Goal: Navigation & Orientation: Understand site structure

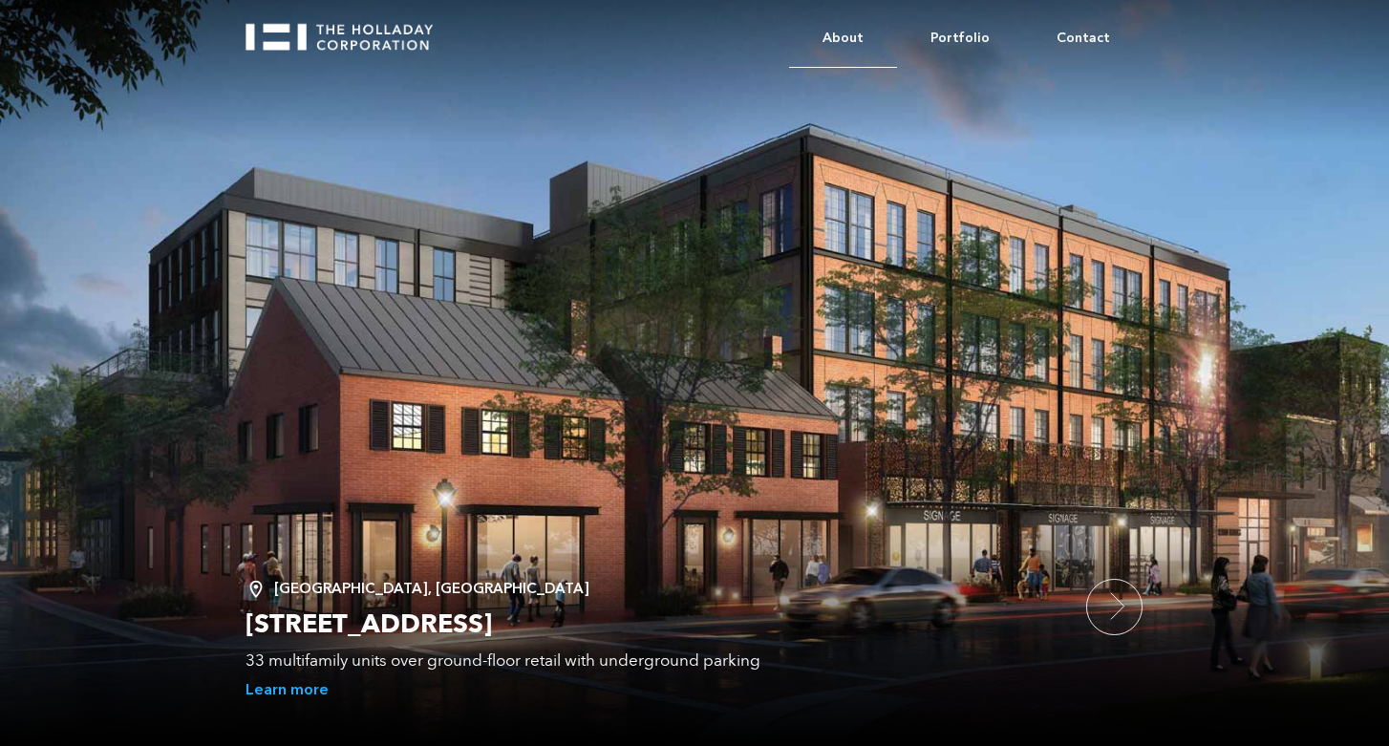
click at [870, 35] on link "About" at bounding box center [843, 39] width 108 height 58
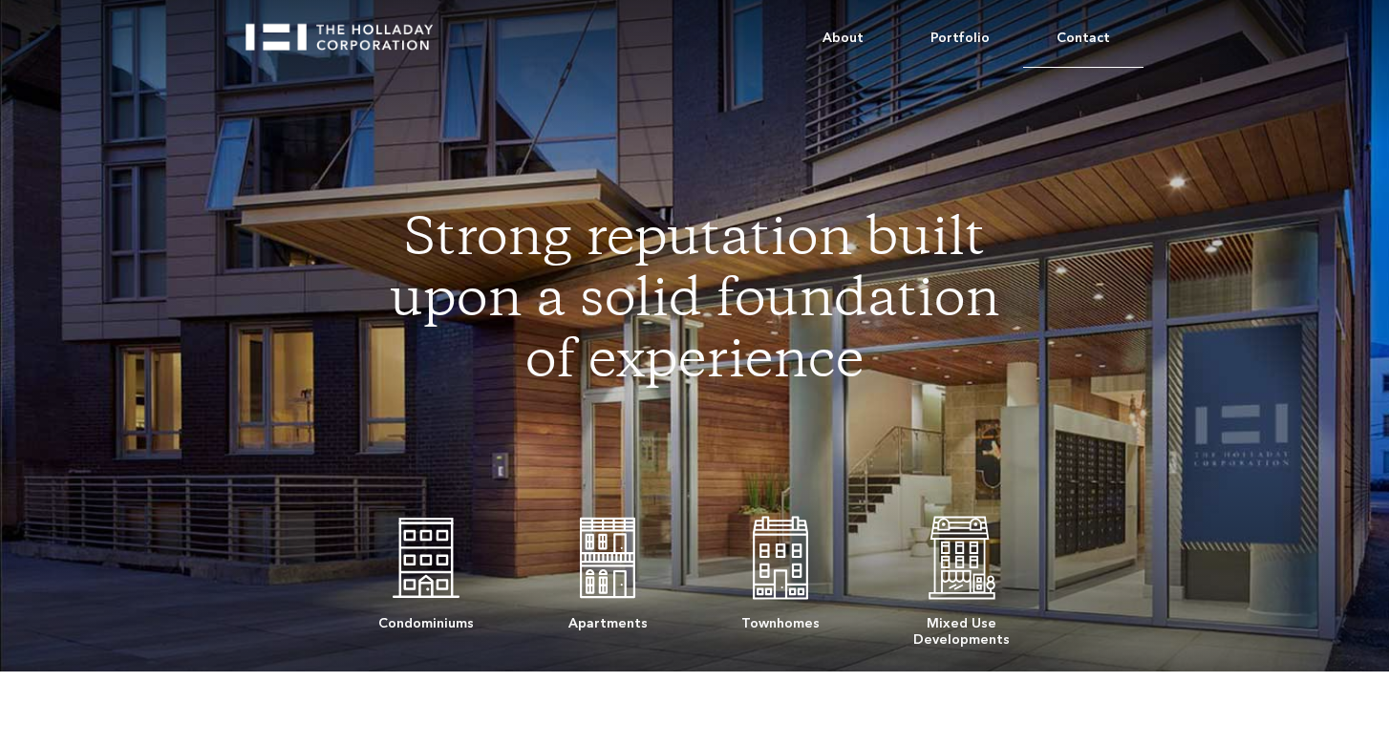
click at [1094, 34] on link "Contact" at bounding box center [1083, 39] width 120 height 58
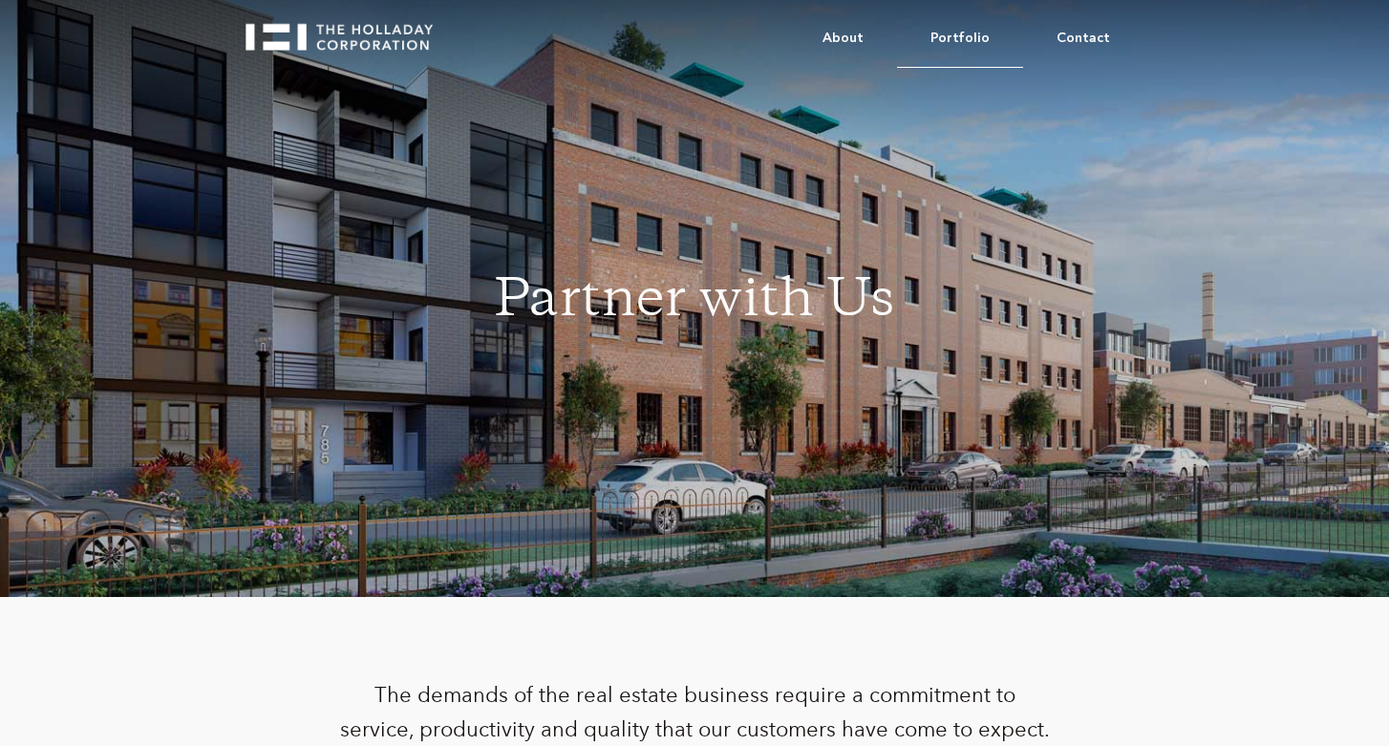
click at [960, 37] on link "Portfolio" at bounding box center [960, 39] width 126 height 58
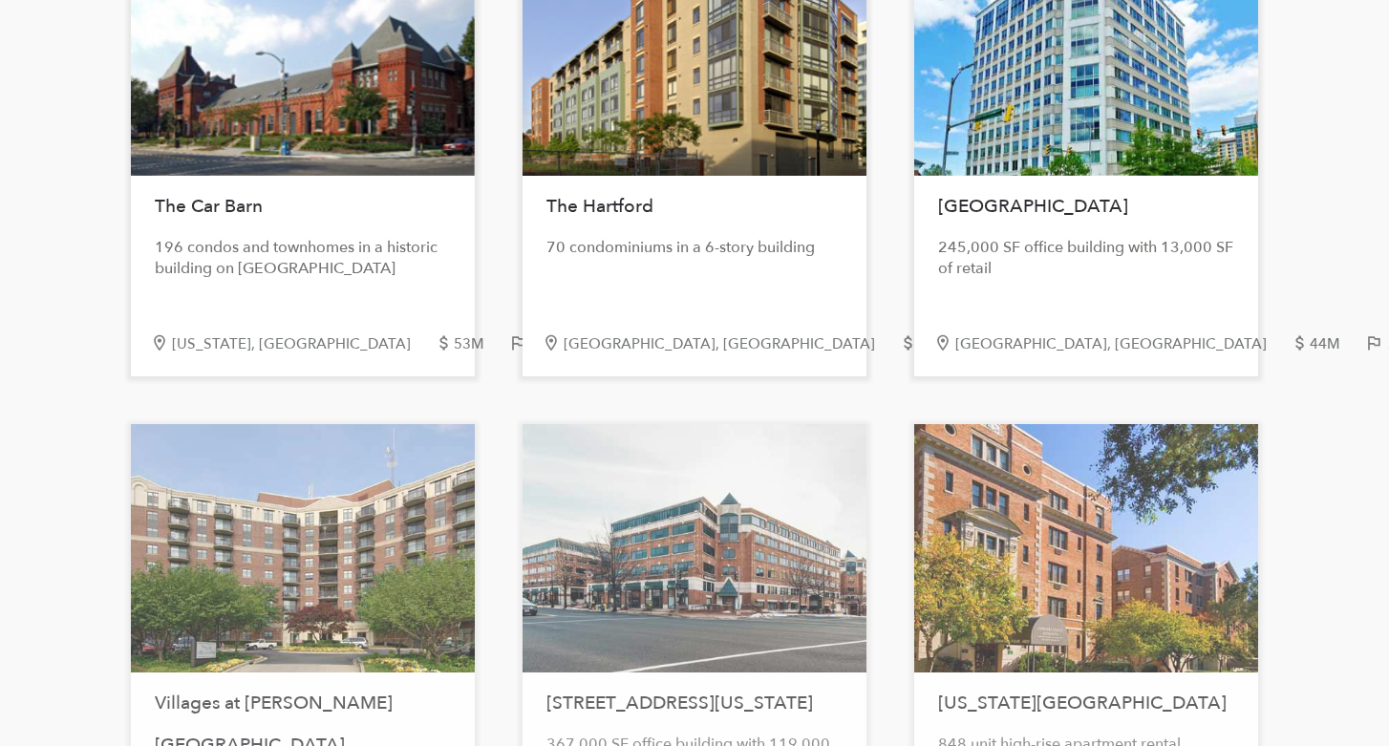
scroll to position [3384, 0]
